Goal: Find specific page/section: Find specific page/section

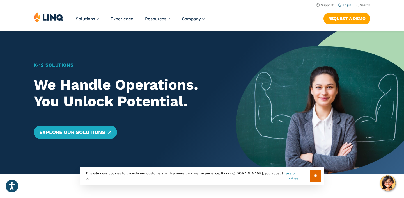
click at [346, 4] on link "Login" at bounding box center [344, 5] width 13 height 4
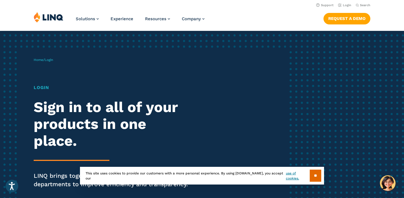
click at [59, 23] on link at bounding box center [49, 18] width 30 height 12
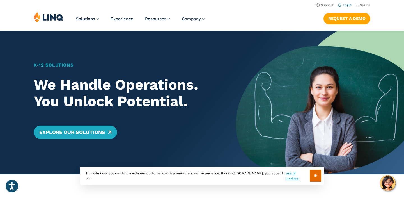
click at [348, 5] on link "Login" at bounding box center [344, 5] width 13 height 4
click at [350, 5] on link "Login" at bounding box center [344, 5] width 13 height 4
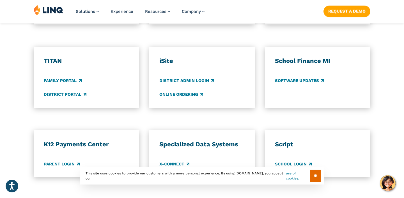
scroll to position [423, 0]
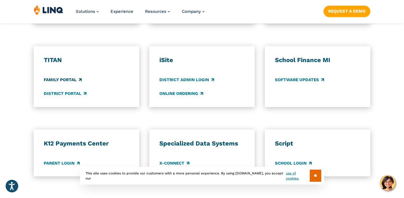
click at [63, 78] on link "Family Portal" at bounding box center [63, 80] width 38 height 6
